Goal: Communication & Community: Answer question/provide support

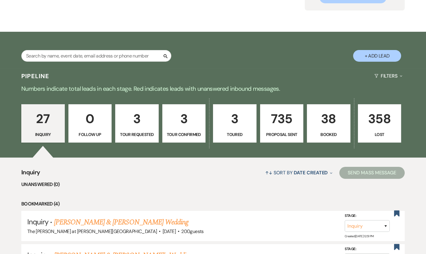
click at [330, 128] on p "38" at bounding box center [329, 119] width 36 height 20
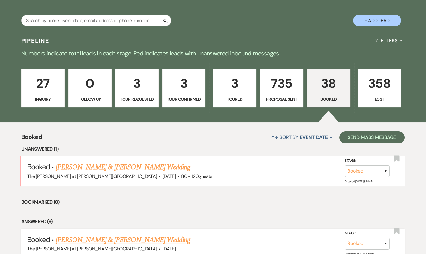
scroll to position [218, 0]
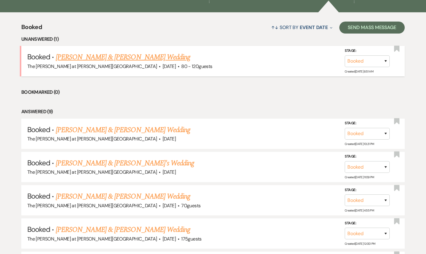
click at [127, 53] on link "Terrance Fagan & Jessica Patanjo's Wedding" at bounding box center [123, 57] width 134 height 11
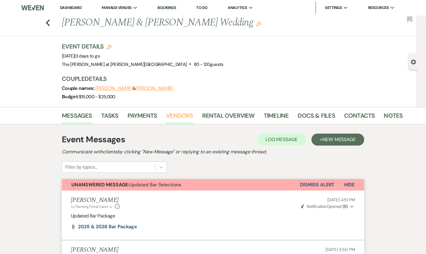
click at [182, 113] on link "Vendors" at bounding box center [179, 117] width 27 height 13
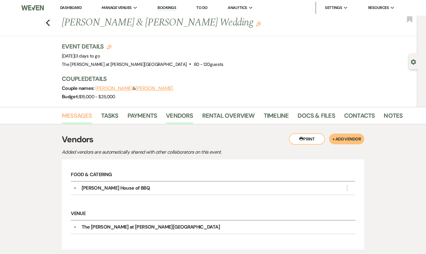
click at [77, 117] on link "Messages" at bounding box center [77, 117] width 30 height 13
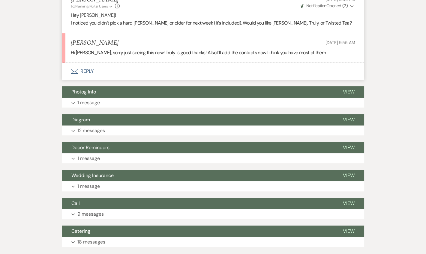
scroll to position [395, 0]
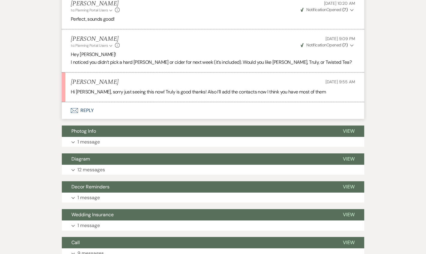
click at [93, 110] on button "Envelope Reply" at bounding box center [213, 110] width 302 height 17
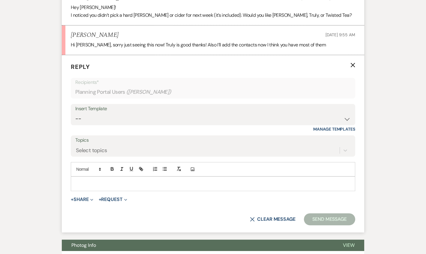
scroll to position [458, 0]
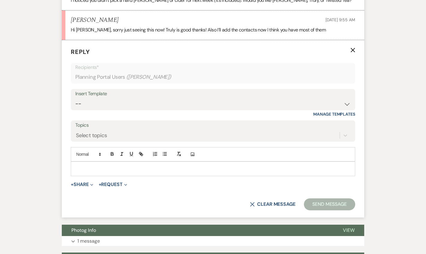
click at [108, 169] on p at bounding box center [213, 169] width 275 height 7
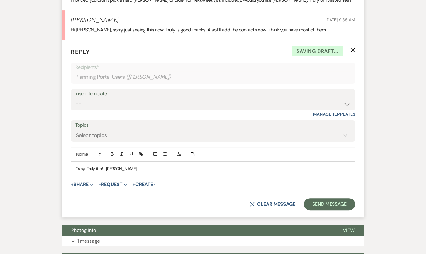
click at [105, 167] on p "Okay, Truly it is! -Jackie" at bounding box center [213, 169] width 275 height 7
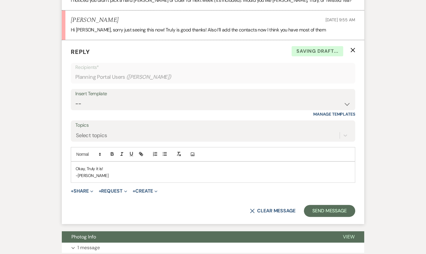
click at [111, 167] on p "Okay, Truly it is!" at bounding box center [213, 169] width 275 height 7
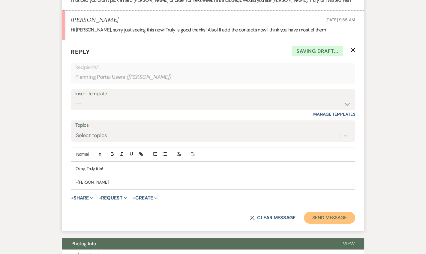
click at [330, 212] on button "Send Message" at bounding box center [329, 218] width 51 height 12
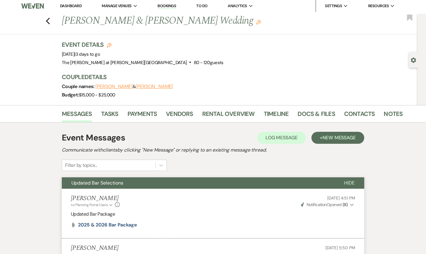
scroll to position [0, 0]
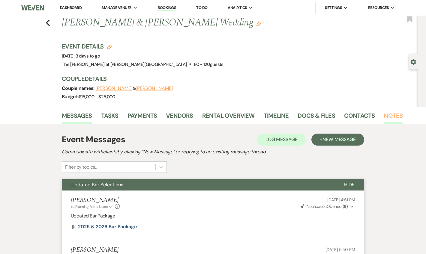
click at [388, 115] on link "Notes" at bounding box center [393, 117] width 19 height 13
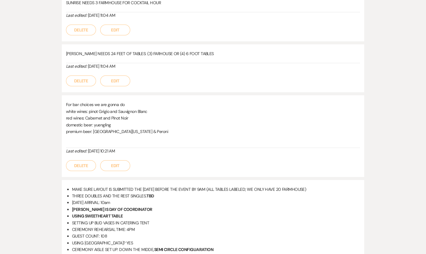
scroll to position [218, 0]
click at [113, 165] on button "Edit" at bounding box center [115, 165] width 30 height 11
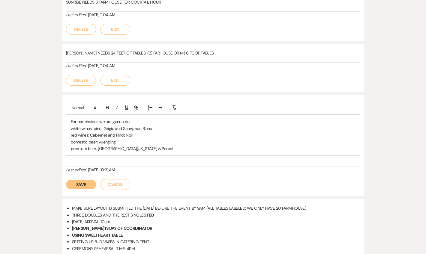
click at [145, 146] on p "premium beer: Sierra Nevada & Peroni" at bounding box center [213, 149] width 284 height 7
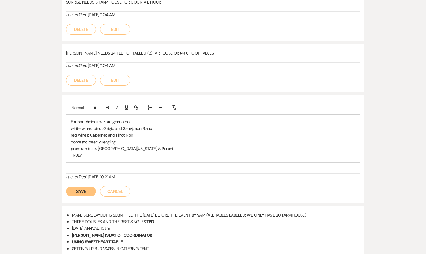
click at [76, 187] on button "Save" at bounding box center [81, 192] width 30 height 10
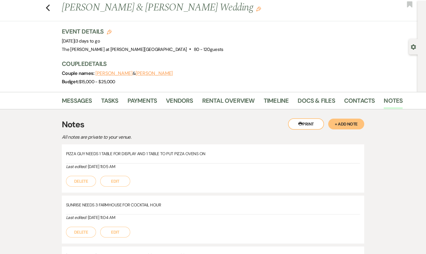
scroll to position [0, 0]
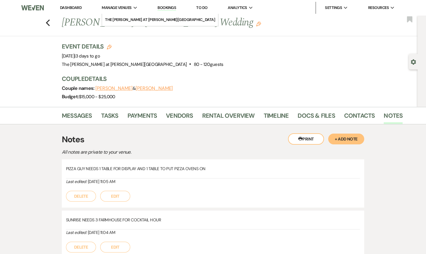
click at [80, 8] on link "Dashboard" at bounding box center [71, 7] width 22 height 5
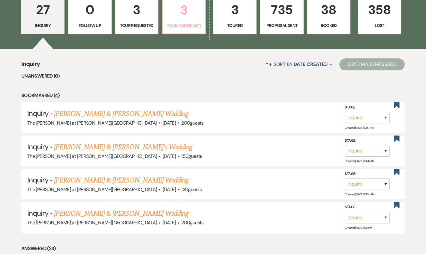
click at [179, 20] on link "3 Tour Confirmed" at bounding box center [184, 14] width 44 height 39
select select "4"
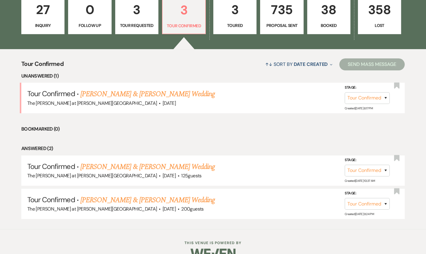
click at [125, 99] on link "[PERSON_NAME] & [PERSON_NAME] Wedding" at bounding box center [147, 94] width 134 height 11
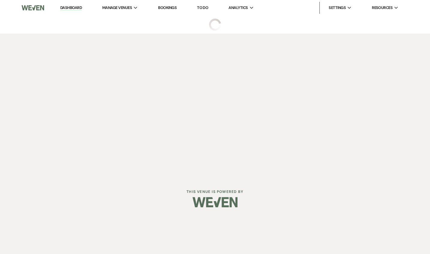
select select "4"
select select "5"
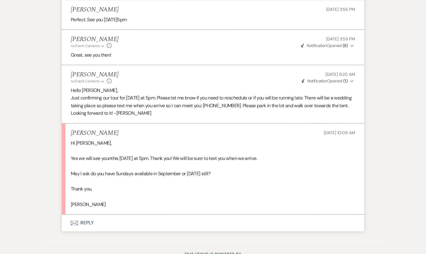
scroll to position [1752, 0]
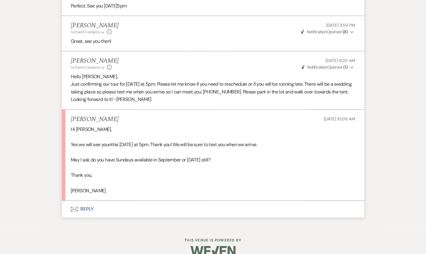
click at [92, 201] on button "Envelope Reply" at bounding box center [213, 209] width 302 height 17
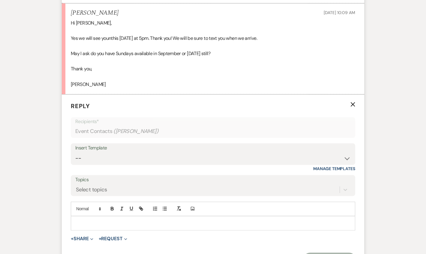
scroll to position [1866, 0]
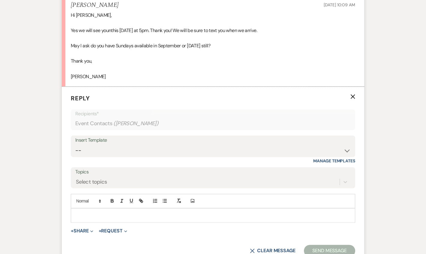
click at [111, 209] on div at bounding box center [213, 216] width 284 height 14
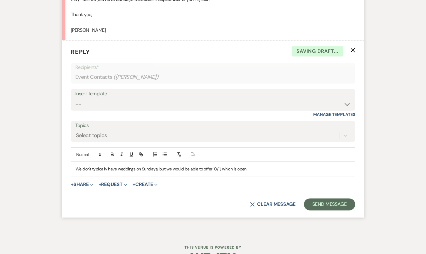
scroll to position [1919, 0]
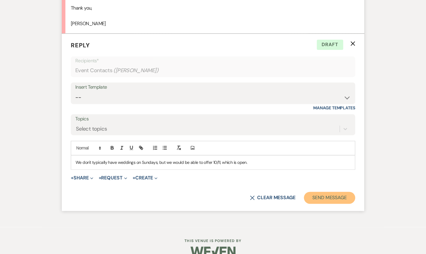
click at [331, 192] on button "Send Message" at bounding box center [329, 198] width 51 height 12
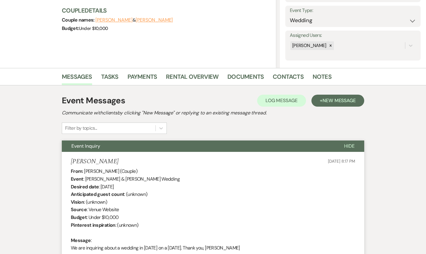
scroll to position [0, 0]
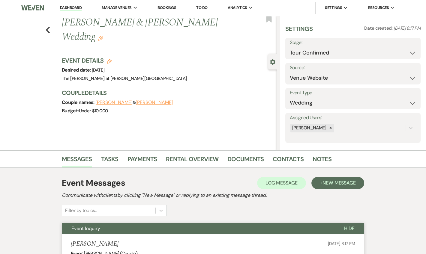
click at [71, 4] on li "Dashboard" at bounding box center [71, 8] width 28 height 12
drag, startPoint x: 71, startPoint y: 10, endPoint x: 83, endPoint y: 0, distance: 15.3
click at [71, 10] on link "Dashboard" at bounding box center [71, 8] width 22 height 6
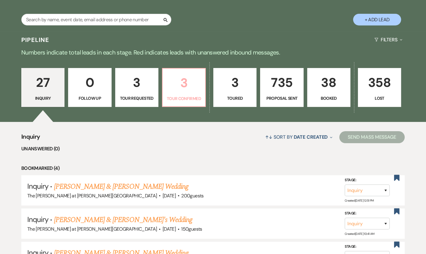
click at [194, 88] on p "3" at bounding box center [183, 83] width 35 height 20
select select "4"
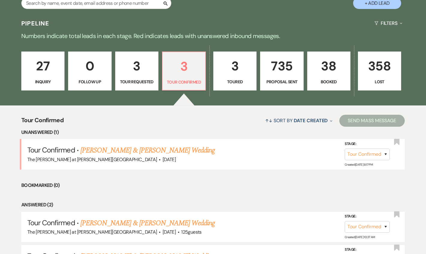
scroll to position [145, 0]
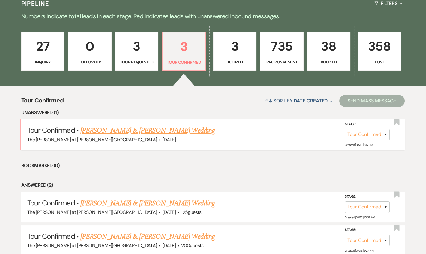
click at [121, 123] on li "Tour Confirmed · Randy & Shannon's Wedding The Rosemary at Spano Lake · Oct 17,…" at bounding box center [212, 134] width 383 height 30
click at [125, 125] on link "[PERSON_NAME] & [PERSON_NAME] Wedding" at bounding box center [147, 130] width 134 height 11
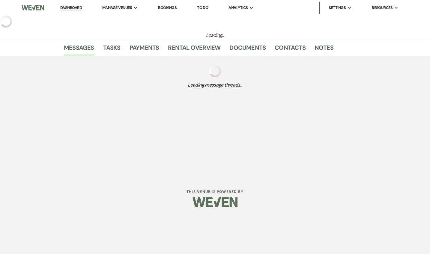
select select "4"
select select "5"
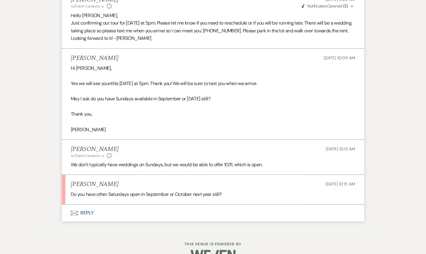
scroll to position [1817, 0]
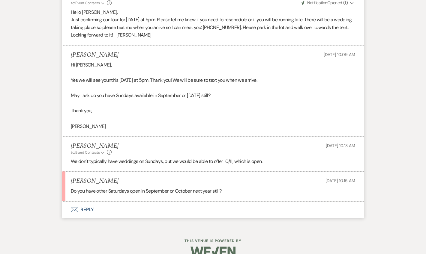
click at [85, 202] on button "Envelope Reply" at bounding box center [213, 210] width 302 height 17
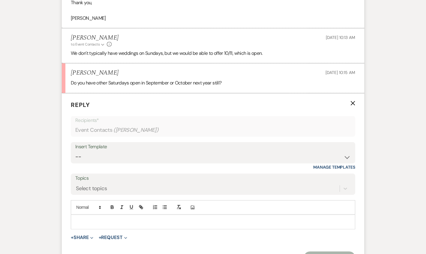
scroll to position [1931, 0]
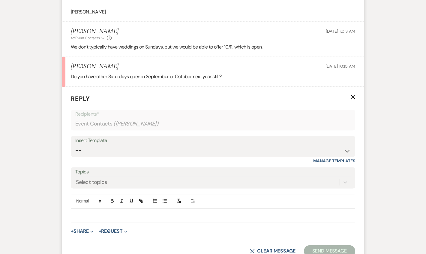
click at [92, 212] on p at bounding box center [213, 215] width 275 height 7
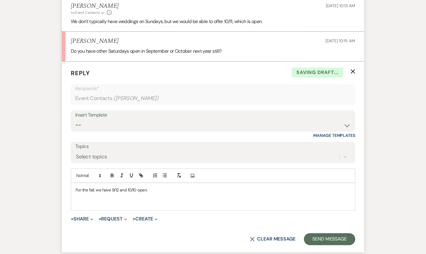
scroll to position [1998, 0]
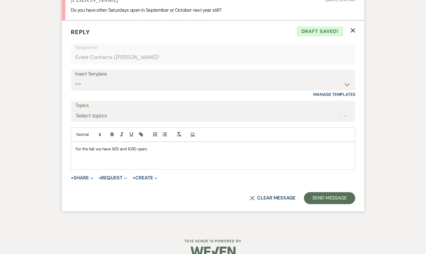
click at [110, 159] on p at bounding box center [213, 162] width 275 height 7
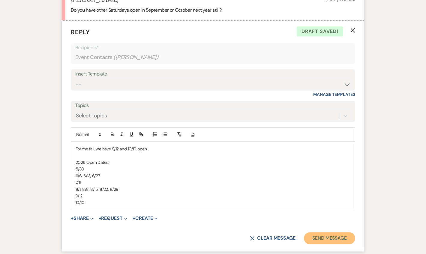
click at [321, 233] on button "Send Message" at bounding box center [329, 239] width 51 height 12
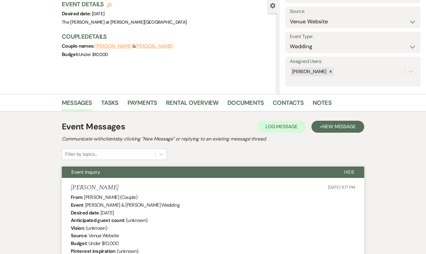
scroll to position [0, 0]
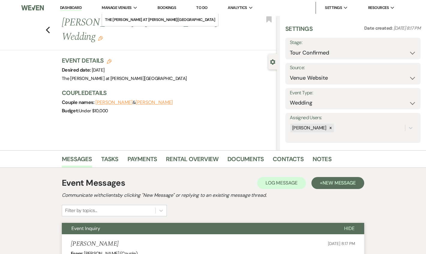
drag, startPoint x: 80, startPoint y: 6, endPoint x: 100, endPoint y: 4, distance: 20.3
click at [80, 6] on link "Dashboard" at bounding box center [71, 8] width 22 height 6
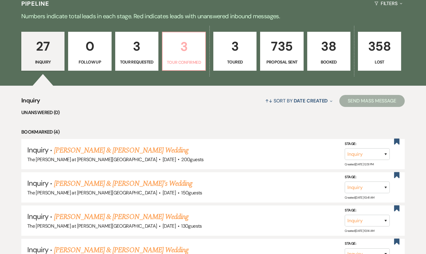
click at [164, 47] on link "3 Tour Confirmed" at bounding box center [184, 51] width 44 height 39
select select "4"
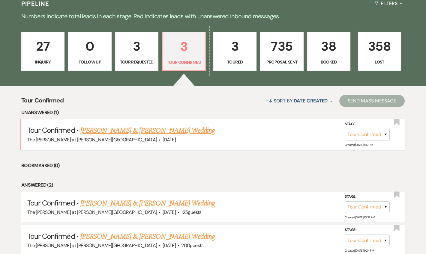
click at [127, 136] on link "[PERSON_NAME] & [PERSON_NAME] Wedding" at bounding box center [147, 130] width 134 height 11
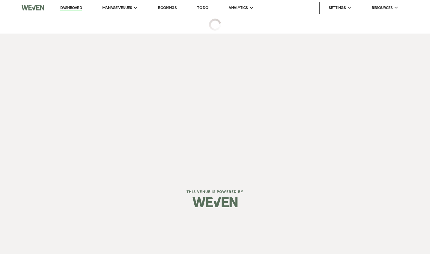
select select "4"
select select "5"
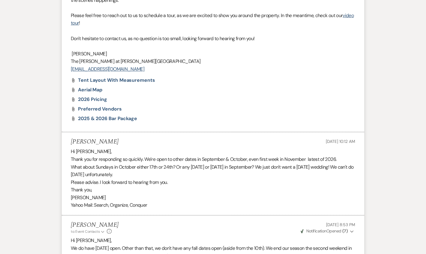
scroll to position [1943, 0]
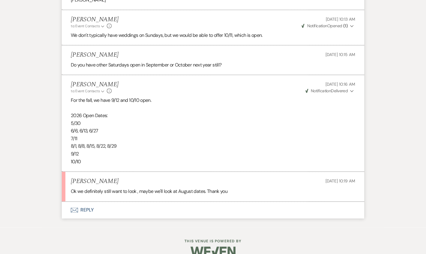
click at [90, 202] on button "Envelope Reply" at bounding box center [213, 210] width 302 height 17
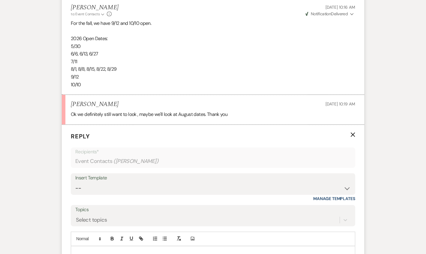
scroll to position [2058, 0]
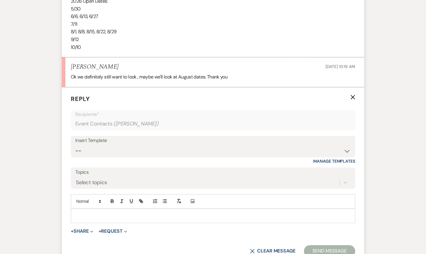
click at [98, 213] on p at bounding box center [213, 216] width 275 height 7
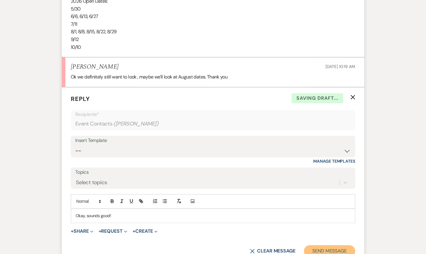
click at [311, 245] on button "Send Message" at bounding box center [329, 251] width 51 height 12
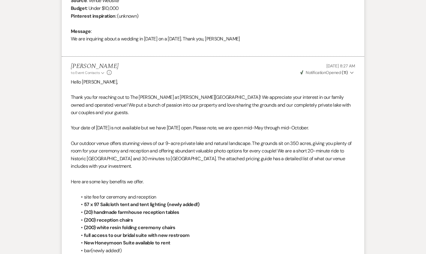
scroll to position [0, 0]
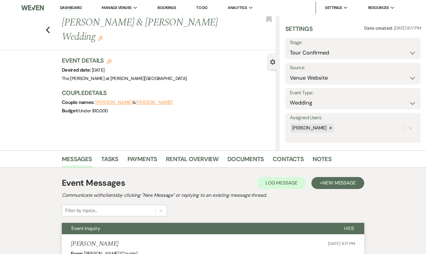
click at [59, 11] on li "Dashboard" at bounding box center [71, 8] width 28 height 12
click at [66, 10] on link "Dashboard" at bounding box center [71, 8] width 22 height 6
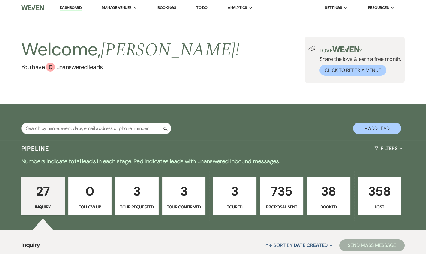
click at [71, 8] on link "Dashboard" at bounding box center [71, 8] width 22 height 6
